Goal: Task Accomplishment & Management: Manage account settings

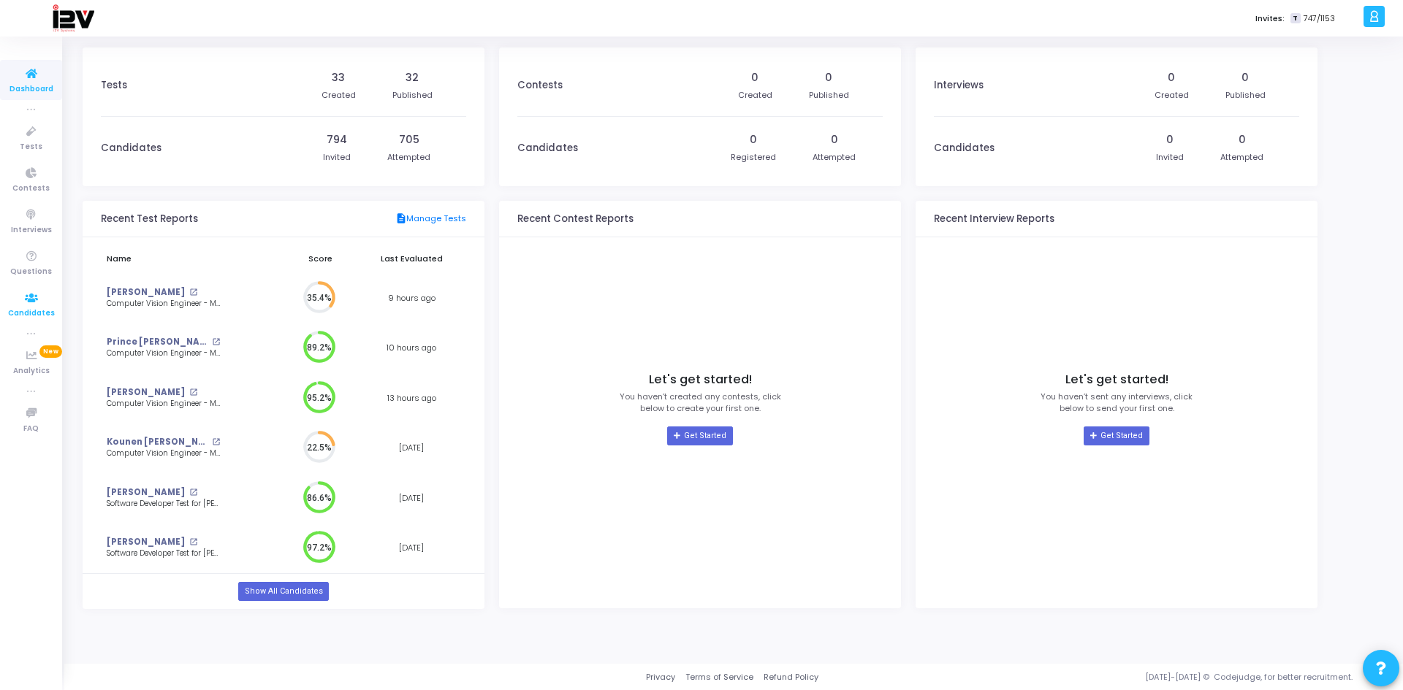
click at [39, 305] on icon at bounding box center [31, 298] width 31 height 18
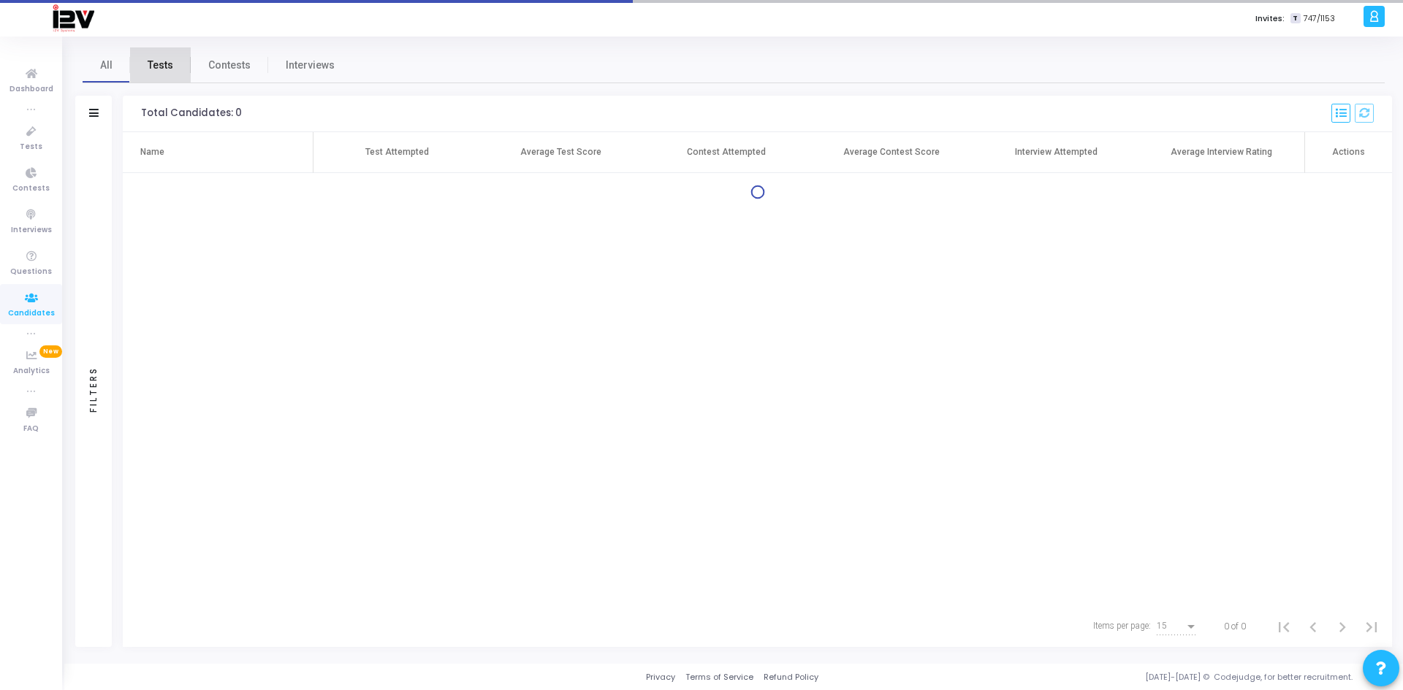
click at [164, 66] on span "Tests" at bounding box center [161, 65] width 26 height 15
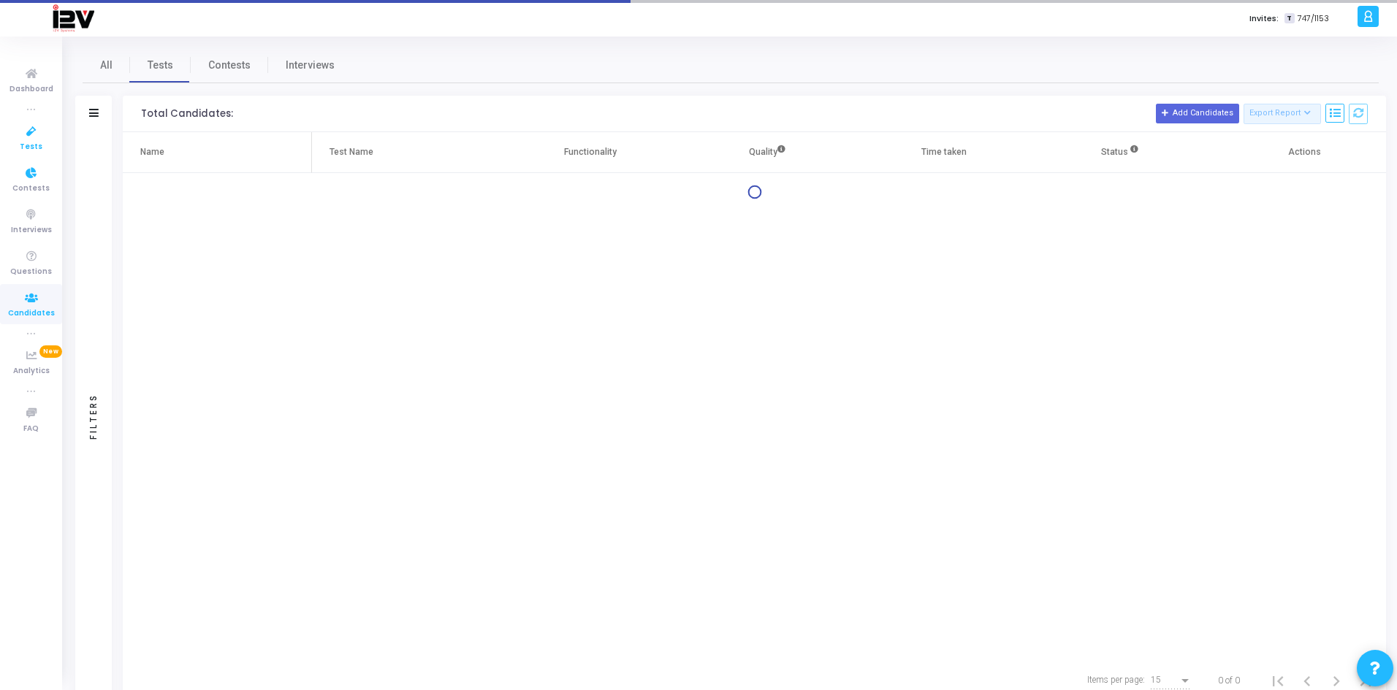
click at [28, 142] on span "Tests" at bounding box center [31, 147] width 23 height 12
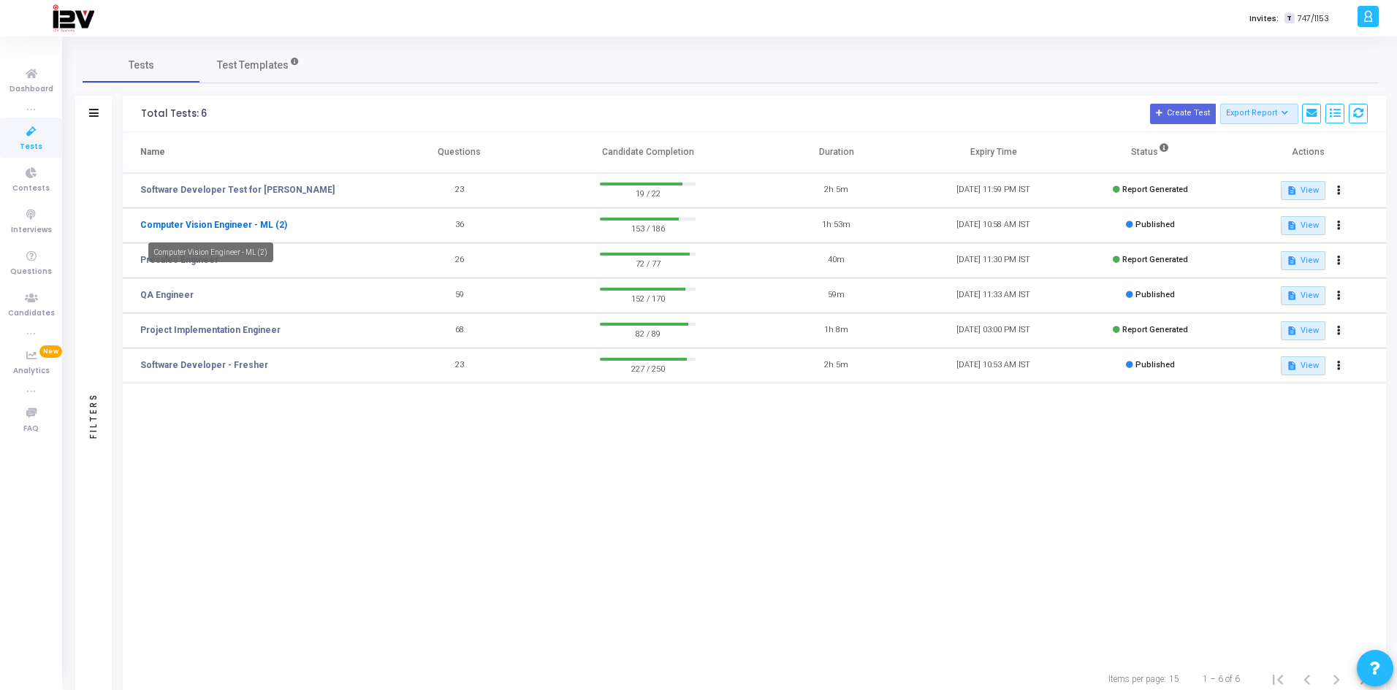
click at [245, 224] on link "Computer Vision Engineer - ML (2)" at bounding box center [213, 224] width 147 height 13
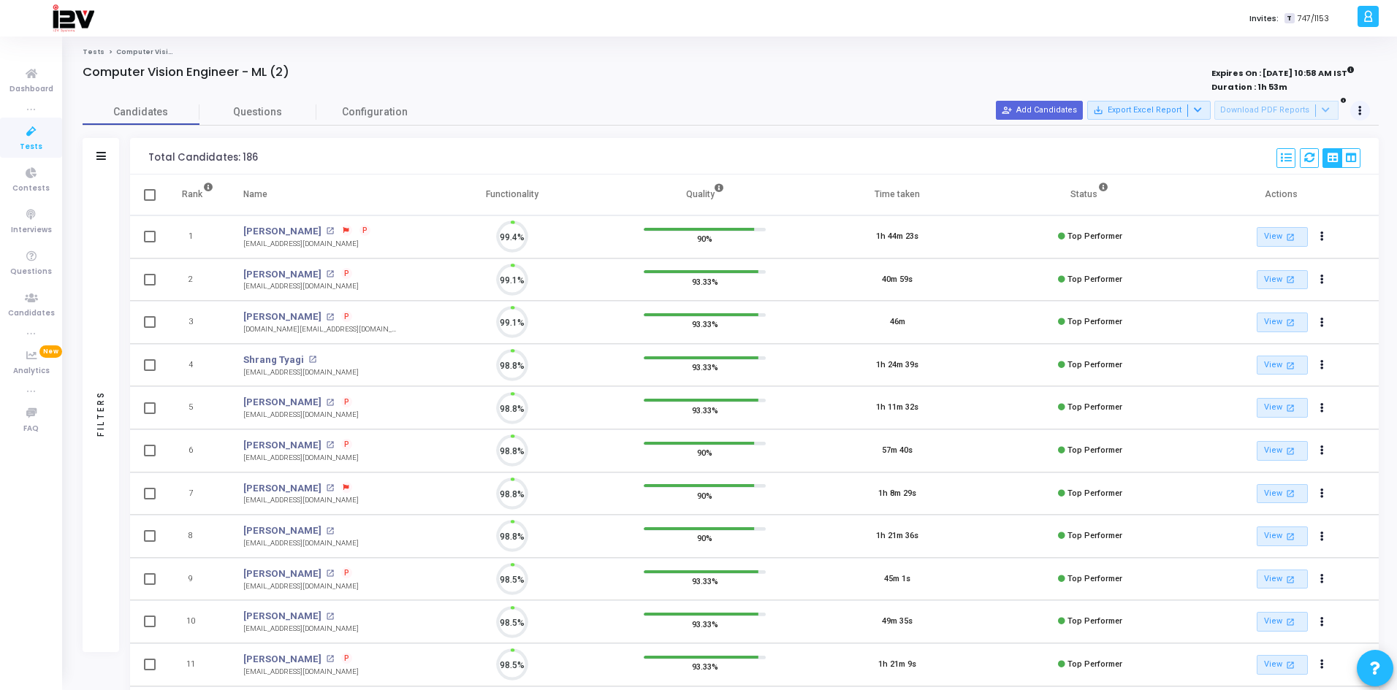
scroll to position [31, 37]
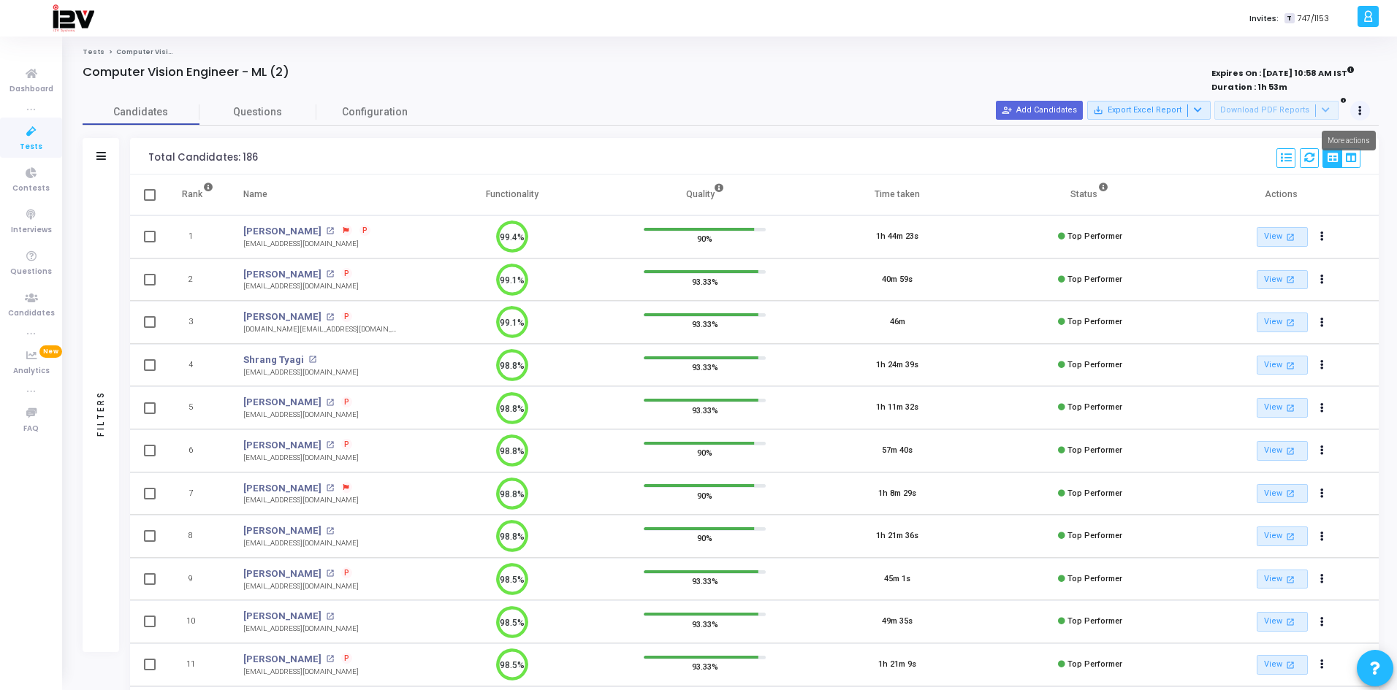
click at [1356, 104] on button at bounding box center [1360, 111] width 20 height 20
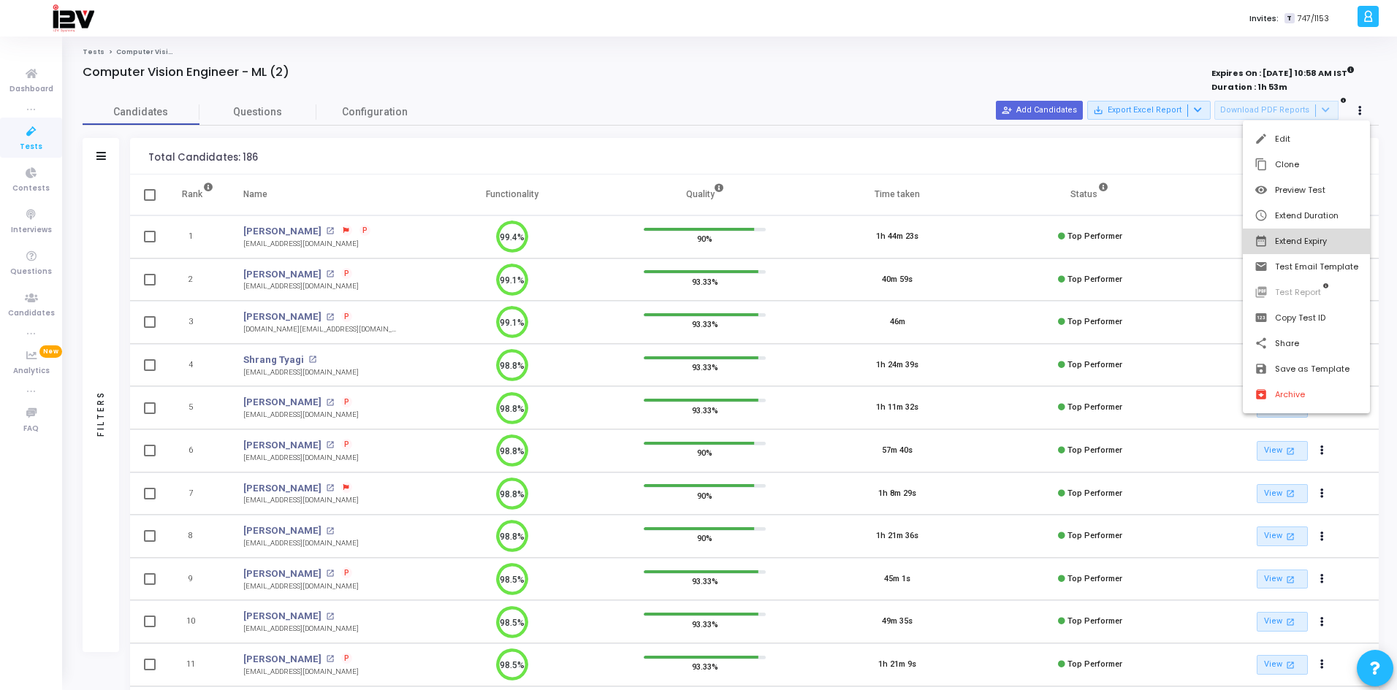
click at [1314, 241] on button "date_range Extend Expiry" at bounding box center [1306, 242] width 127 height 26
click at [1239, 300] on span "13" at bounding box center [1241, 298] width 18 height 18
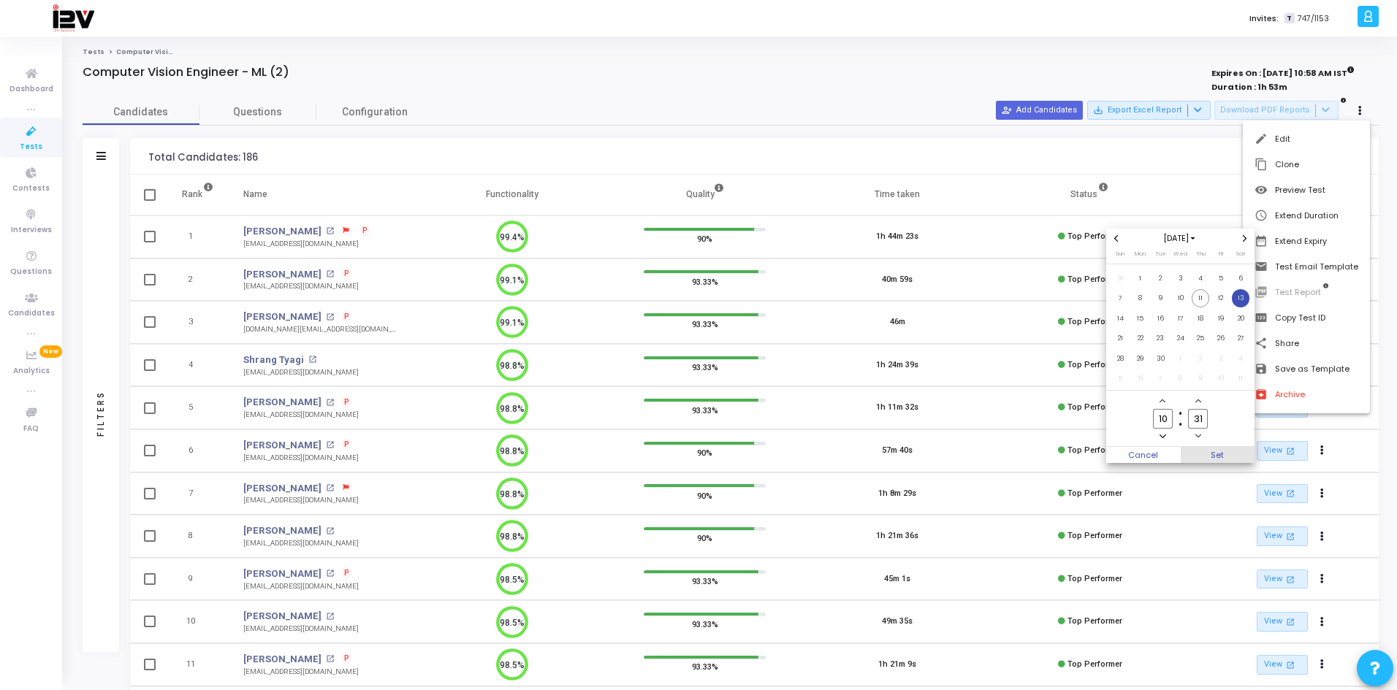
click at [1223, 454] on span "Set" at bounding box center [1218, 455] width 75 height 16
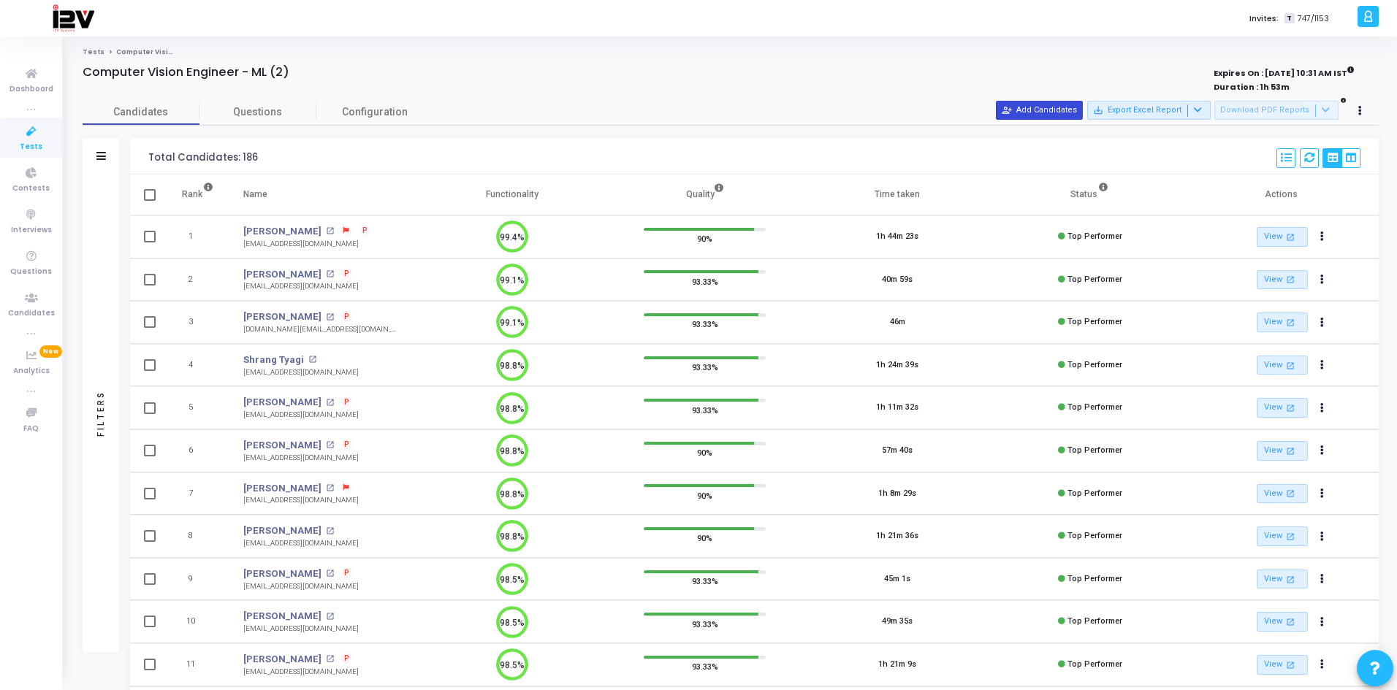
click at [1064, 113] on button "person_add_alt Add Candidates" at bounding box center [1039, 110] width 87 height 19
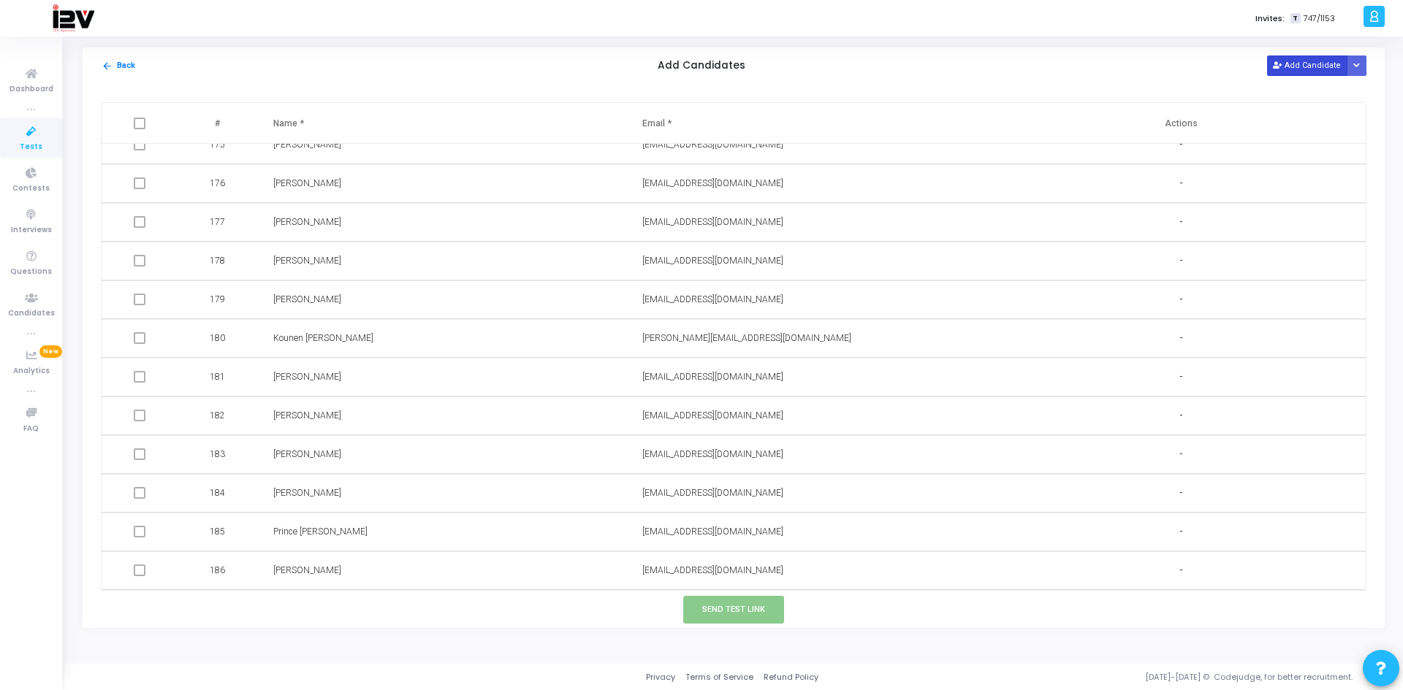
click at [1306, 59] on button "Add Candidate" at bounding box center [1307, 66] width 80 height 20
click at [723, 571] on input "text" at bounding box center [760, 571] width 236 height 24
paste input "[EMAIL_ADDRESS][DOMAIN_NAME]"
type input "[EMAIL_ADDRESS][DOMAIN_NAME]"
click at [363, 567] on input "text" at bounding box center [391, 571] width 236 height 24
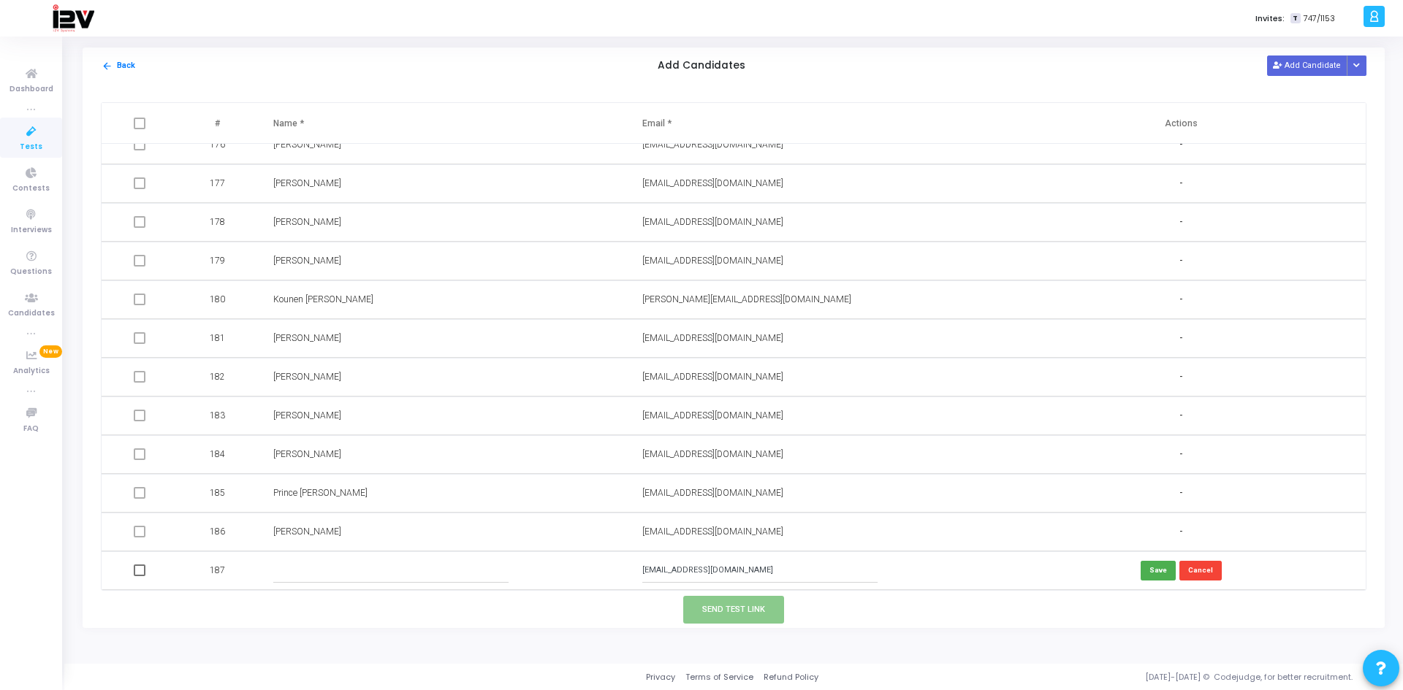
paste input "[PERSON_NAME]"
type input "[PERSON_NAME]"
click at [1156, 569] on button "Save" at bounding box center [1158, 571] width 35 height 20
click at [730, 611] on button "Send Test Link" at bounding box center [733, 609] width 101 height 27
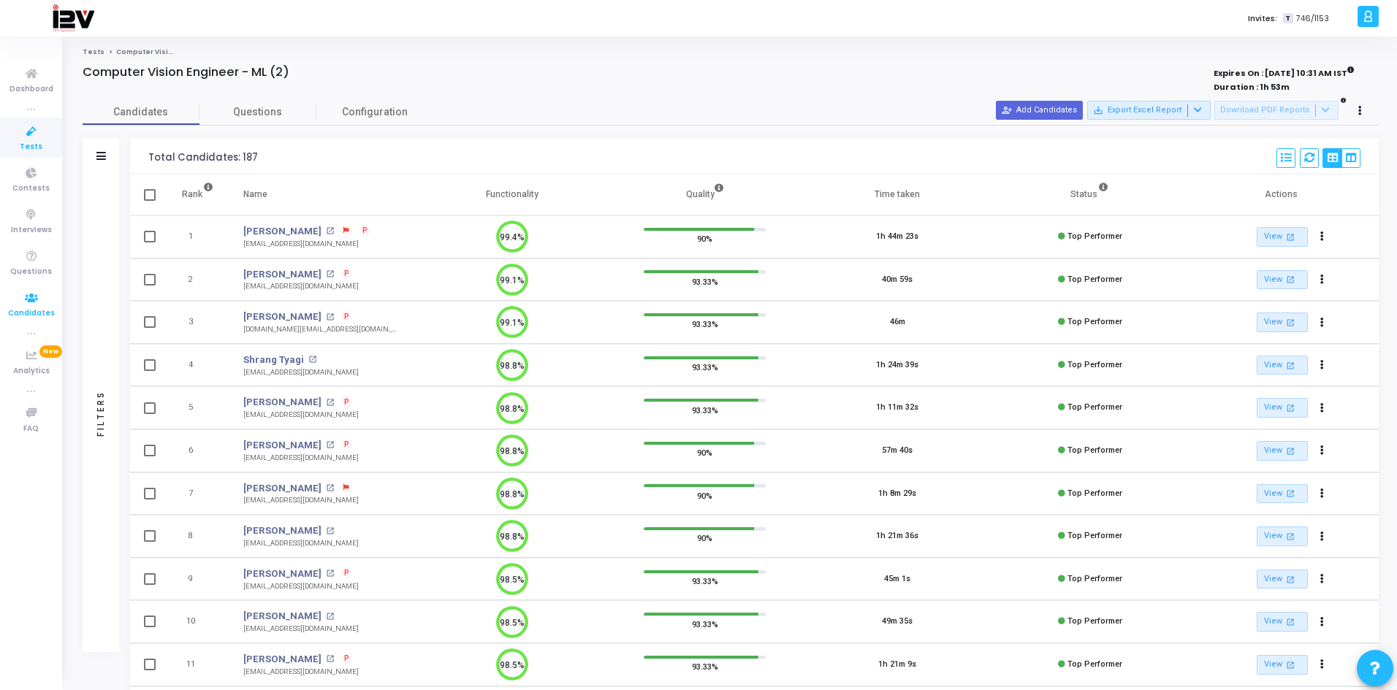
click at [34, 309] on span "Candidates" at bounding box center [31, 314] width 47 height 12
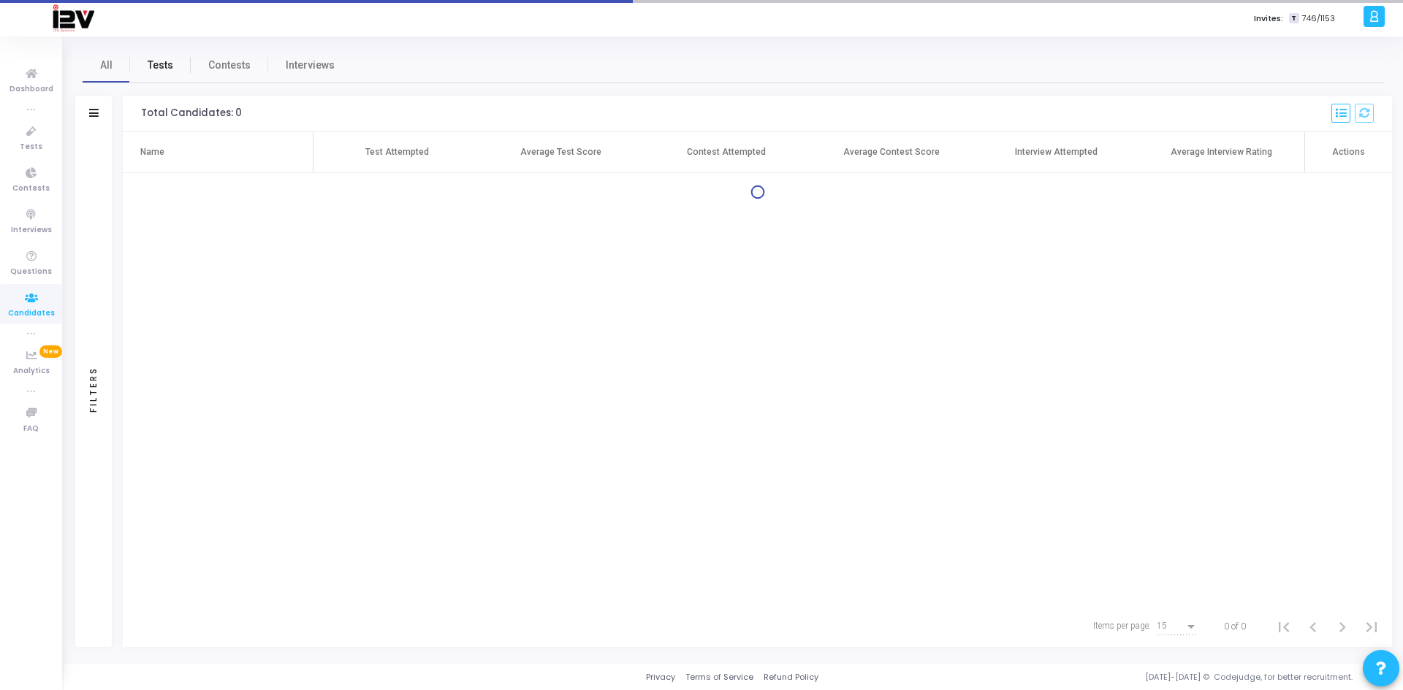
click at [165, 69] on span "Tests" at bounding box center [161, 65] width 26 height 15
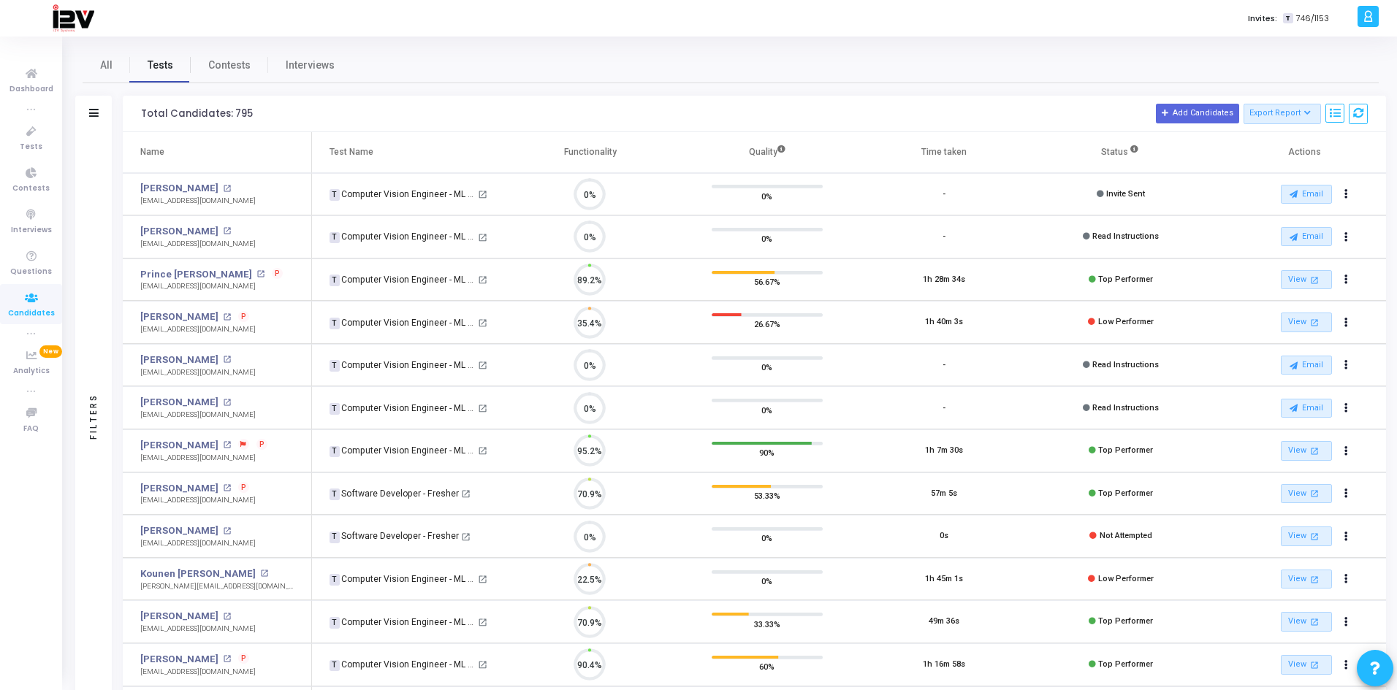
scroll to position [31, 37]
